Goal: Find specific page/section: Find specific page/section

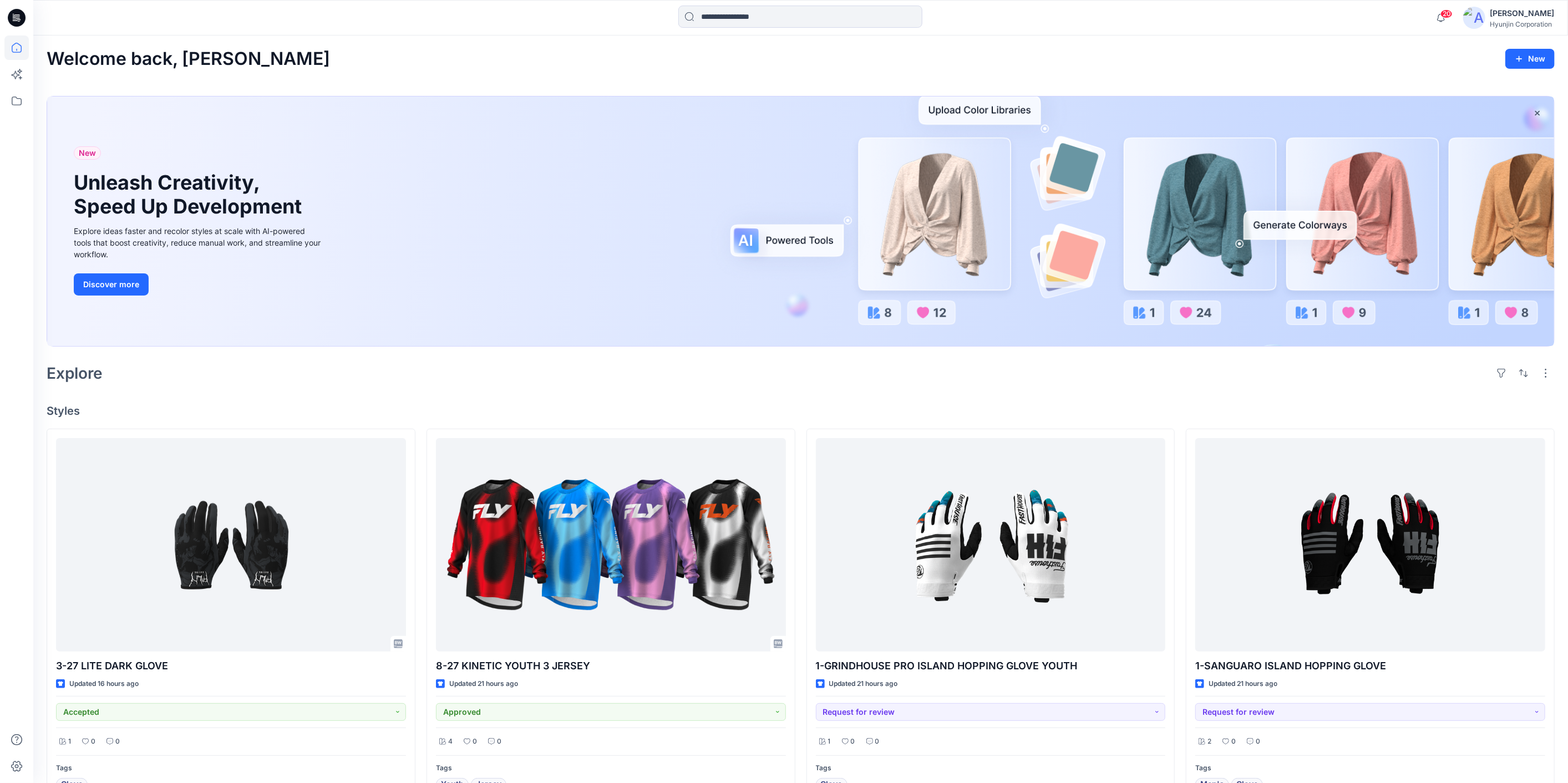
click at [345, 54] on div "Welcome back, [PERSON_NAME]" at bounding box center [801, 59] width 1508 height 20
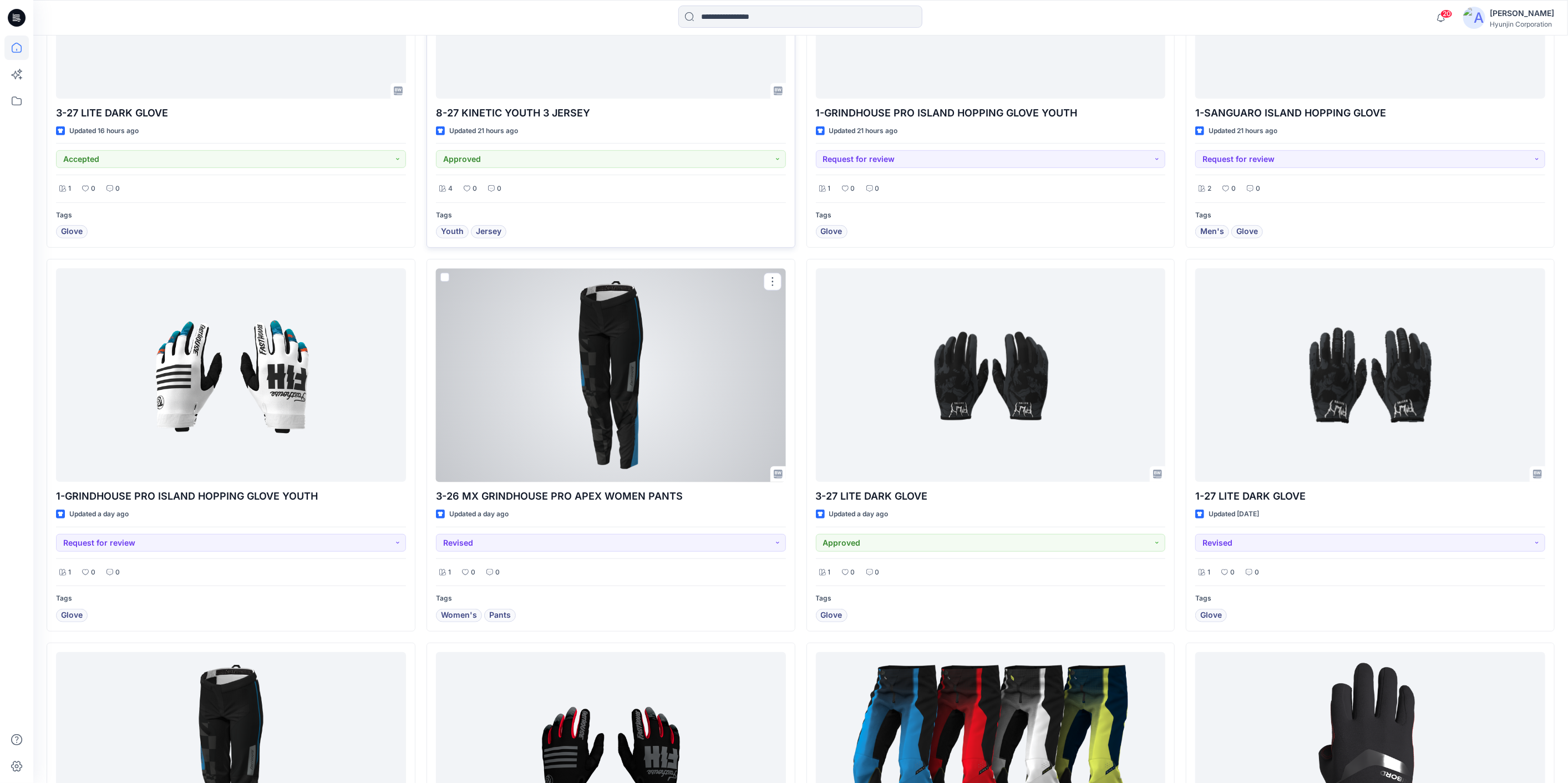
scroll to position [555, 0]
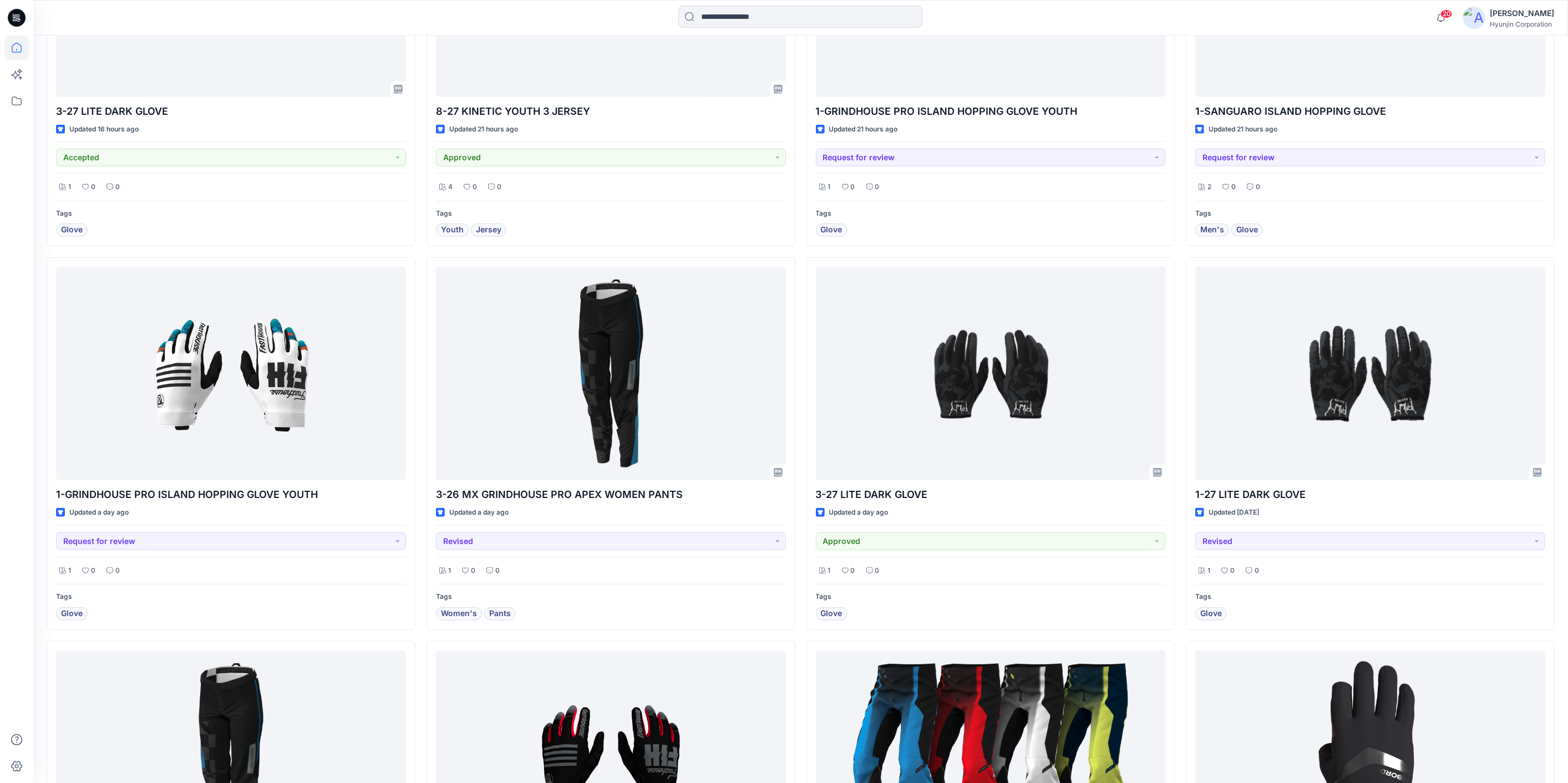
click at [803, 642] on div "3-27 LITE DARK GLOVE Updated 16 hours ago Accepted 1 0 0 Tags Glove 1-GRINDHOUS…" at bounding box center [801, 443] width 1508 height 1139
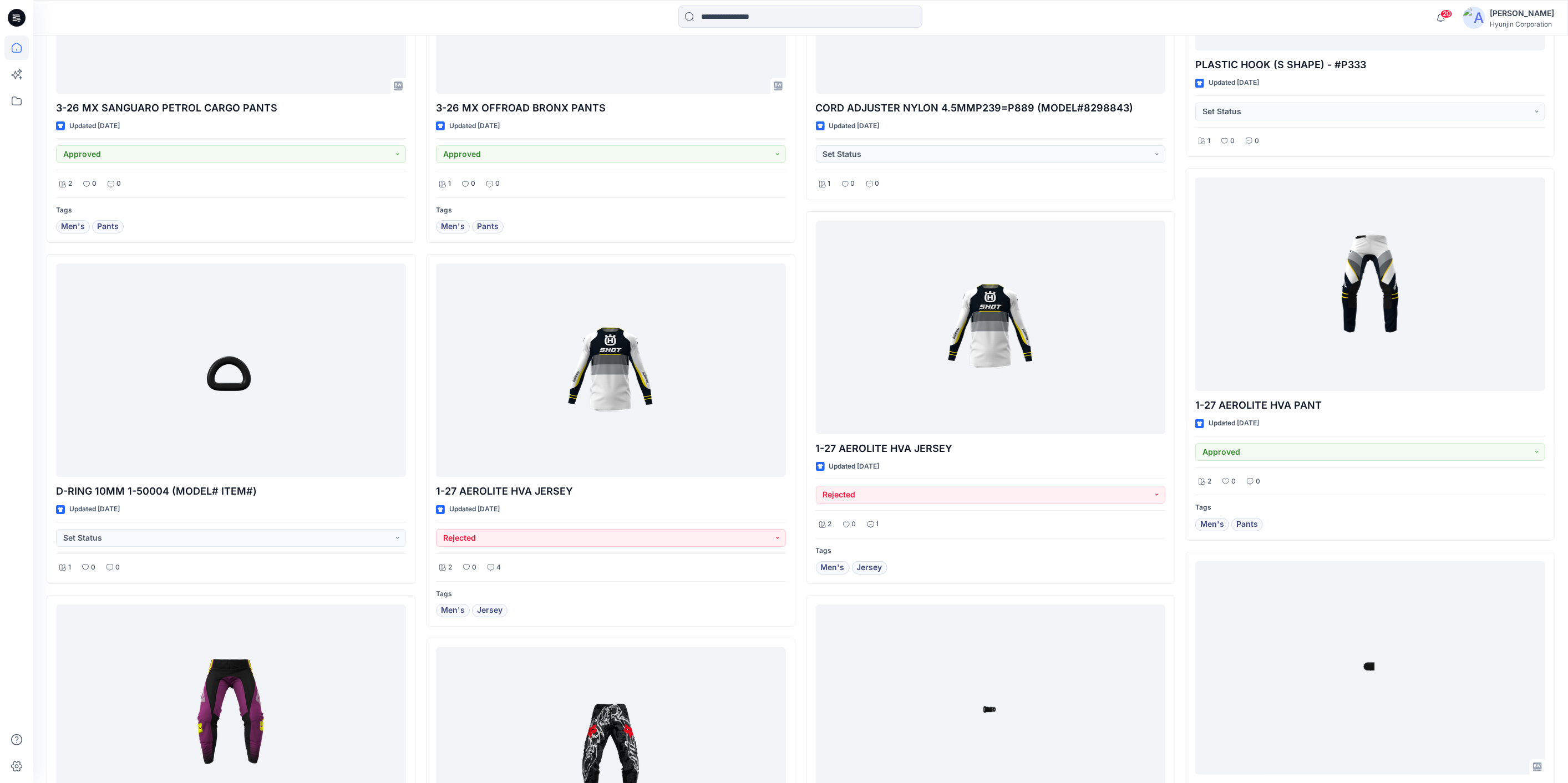
scroll to position [3626, 0]
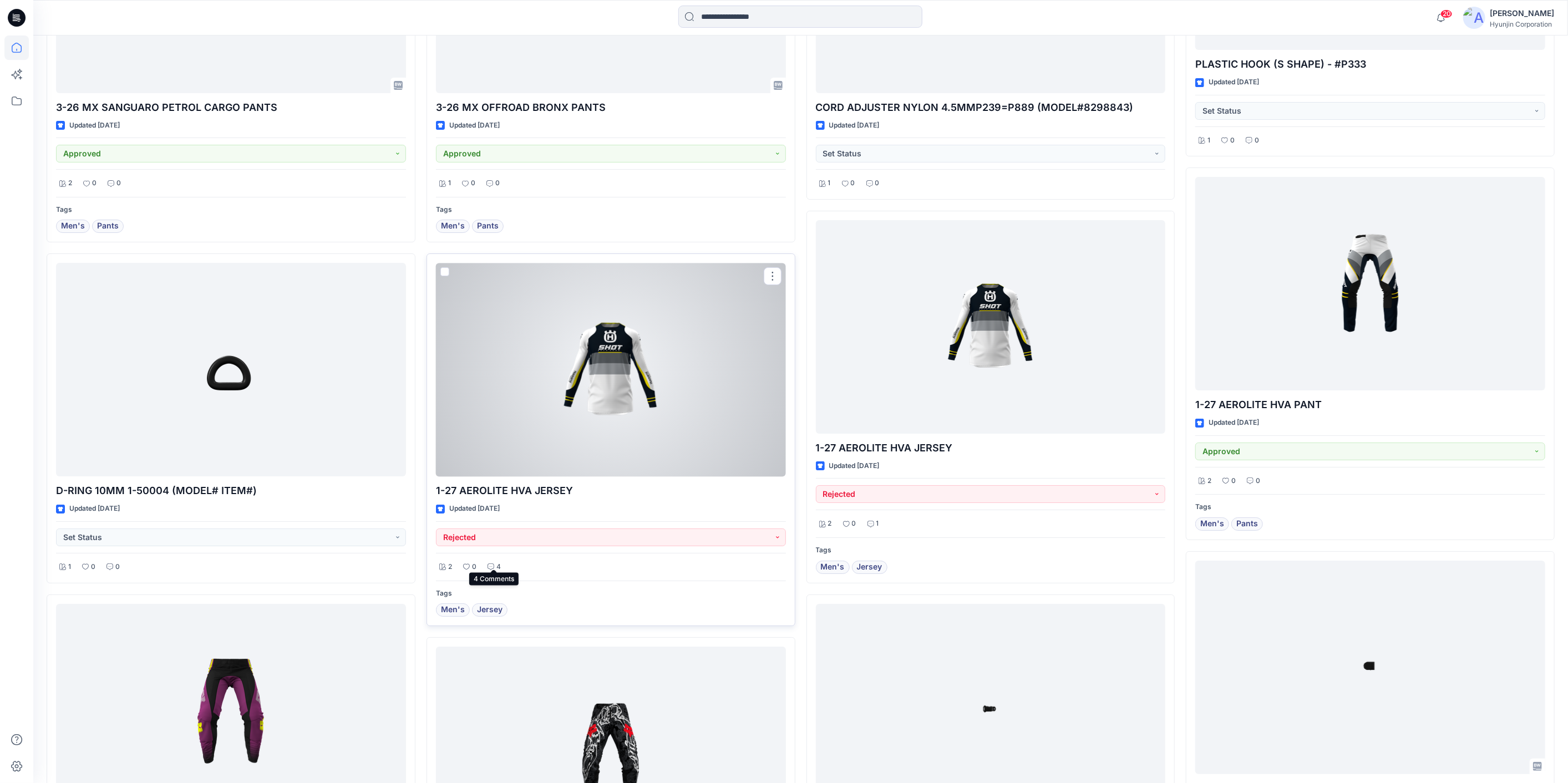
click at [493, 564] on icon at bounding box center [491, 567] width 7 height 7
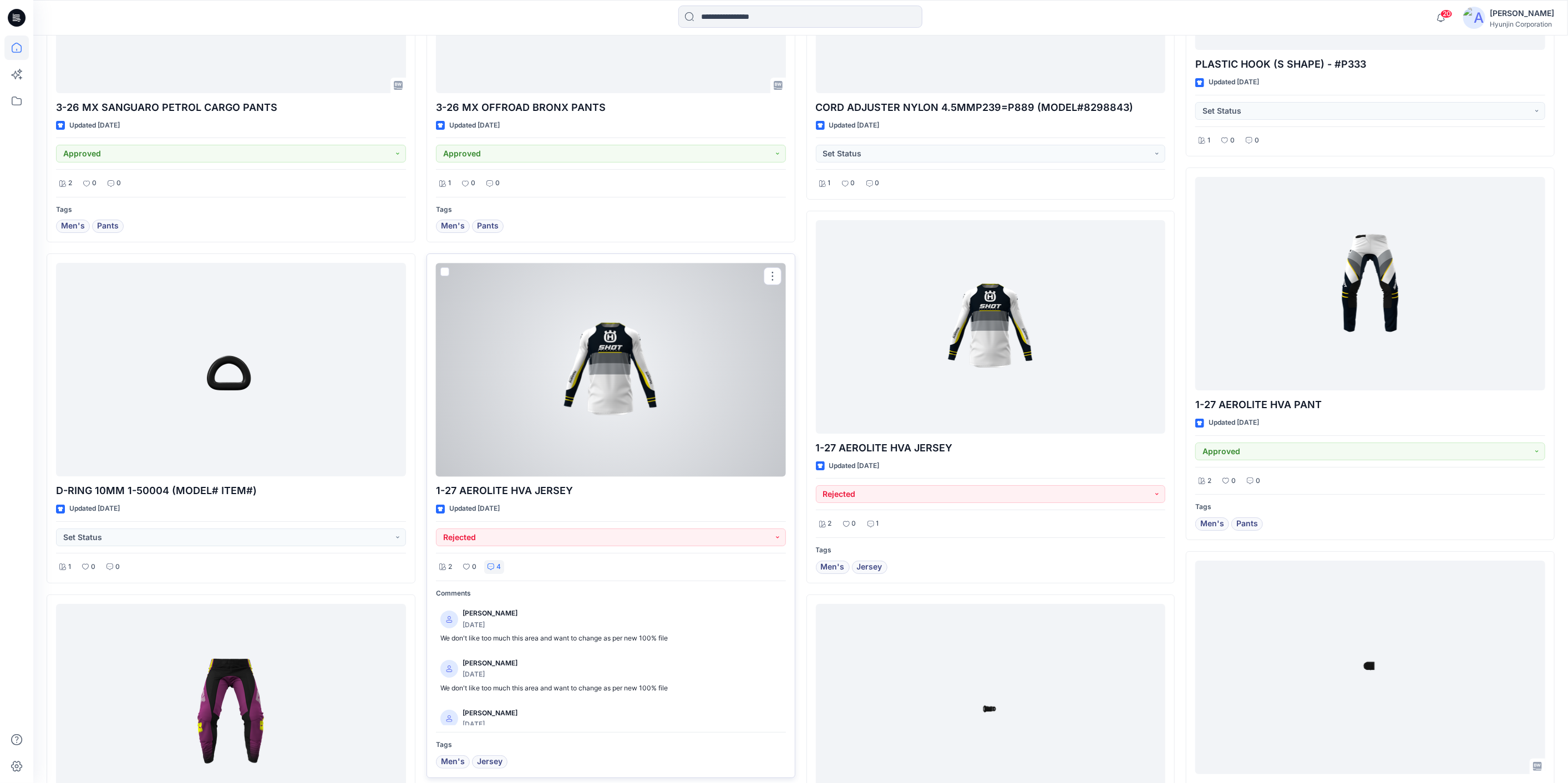
click at [493, 564] on icon at bounding box center [491, 567] width 7 height 7
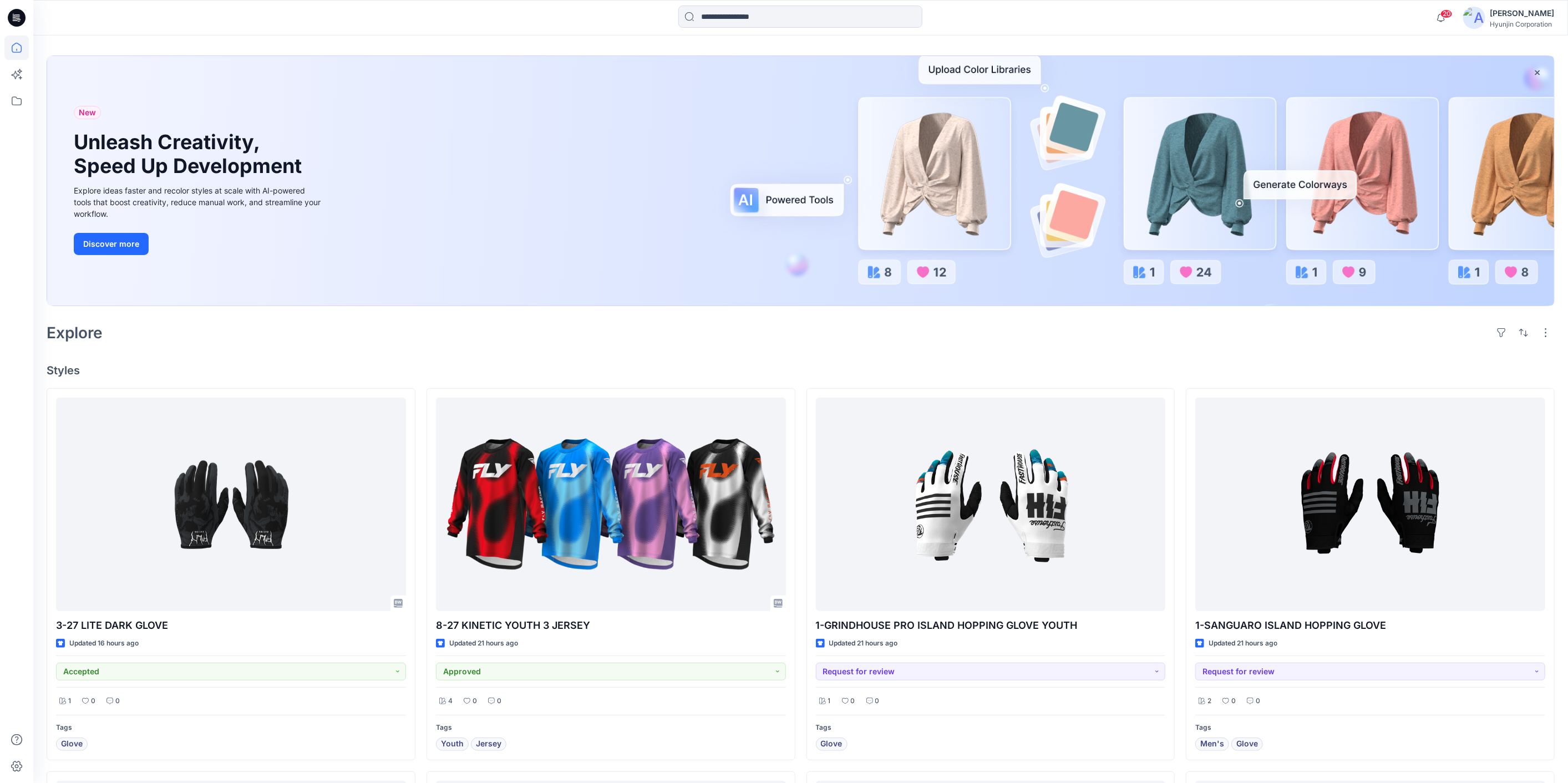
scroll to position [0, 0]
